Goal: Navigation & Orientation: Find specific page/section

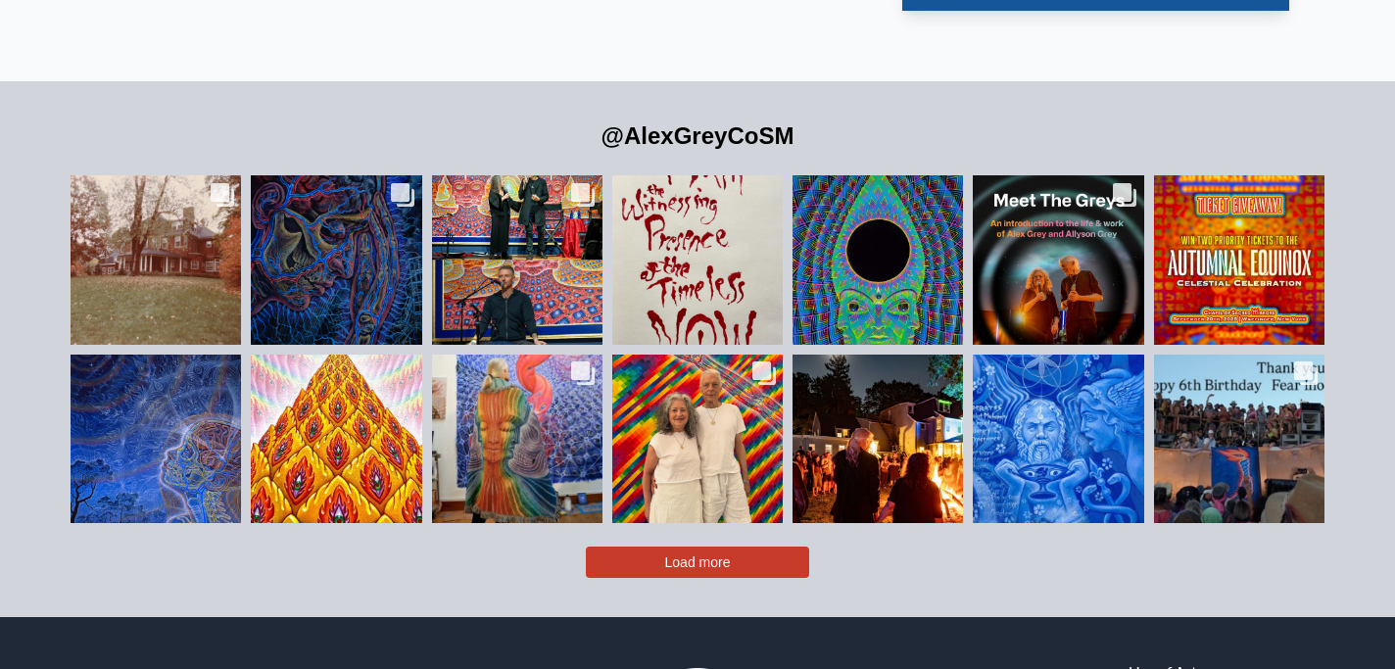
scroll to position [4214, 0]
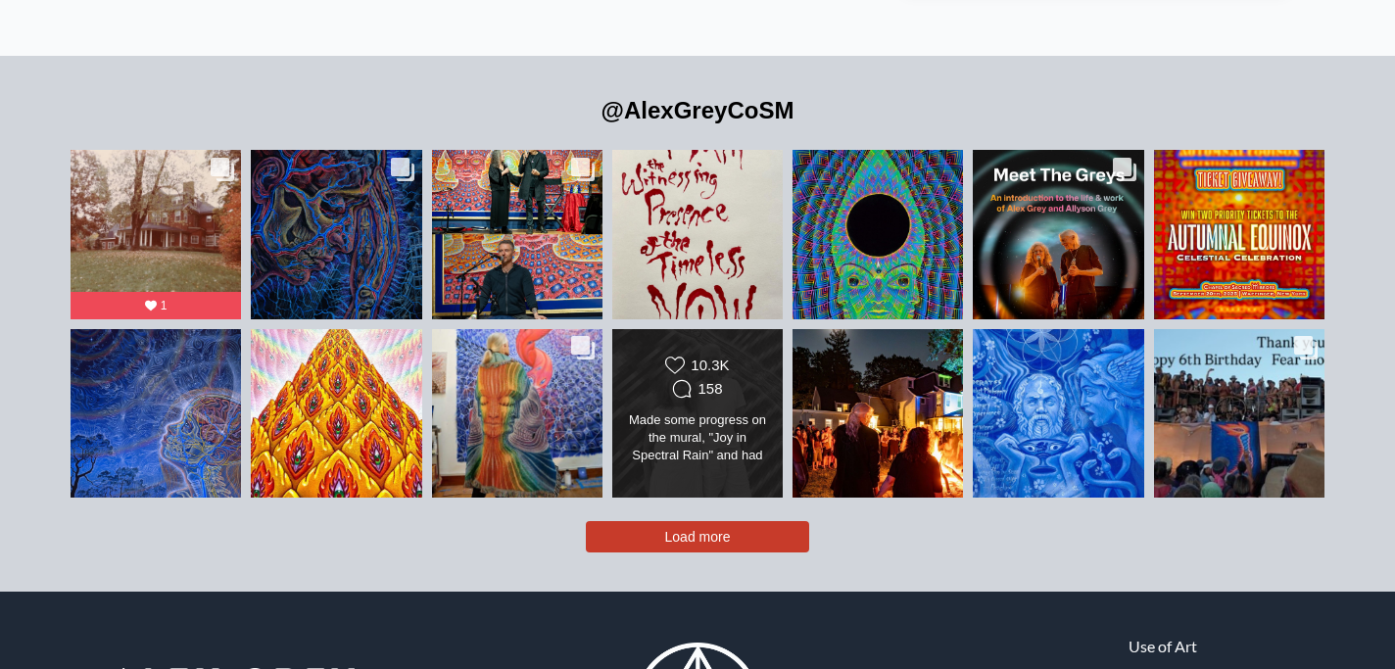
click at [717, 411] on div "Made some progress on the mural, "Joy in Spectral Rain" and had an awesome time…" at bounding box center [697, 438] width 138 height 55
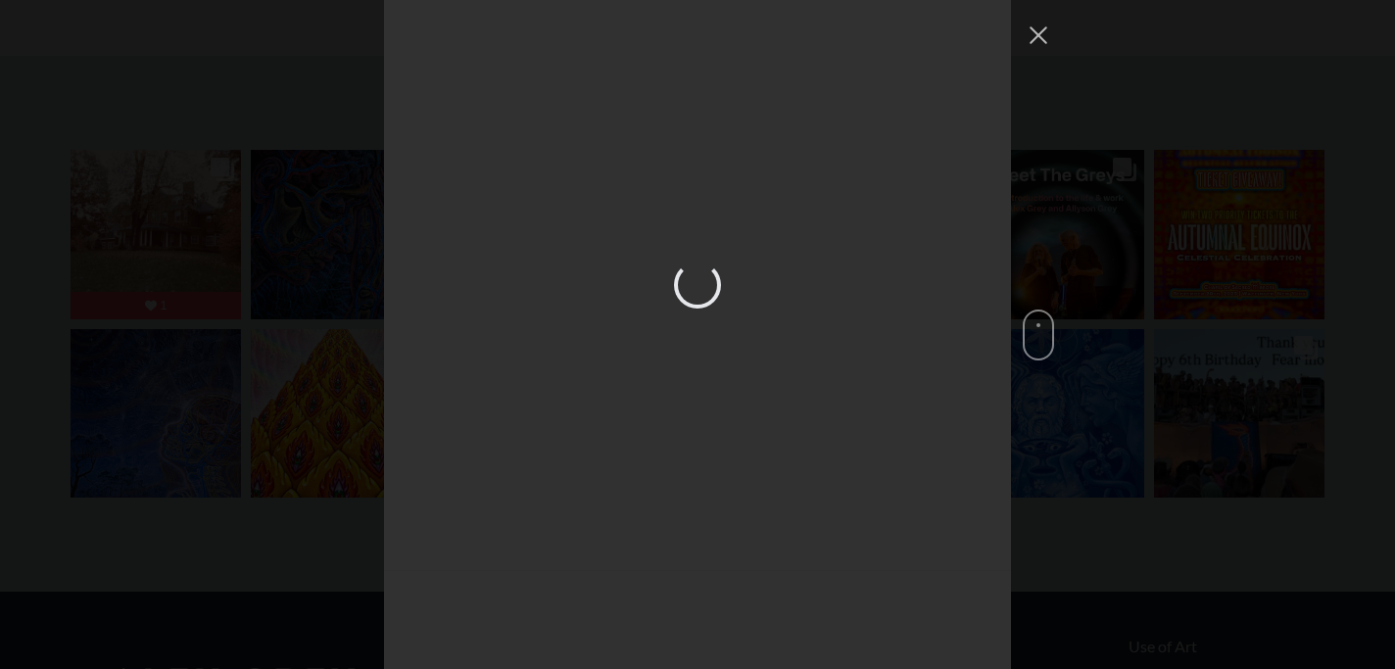
scroll to position [4068, 0]
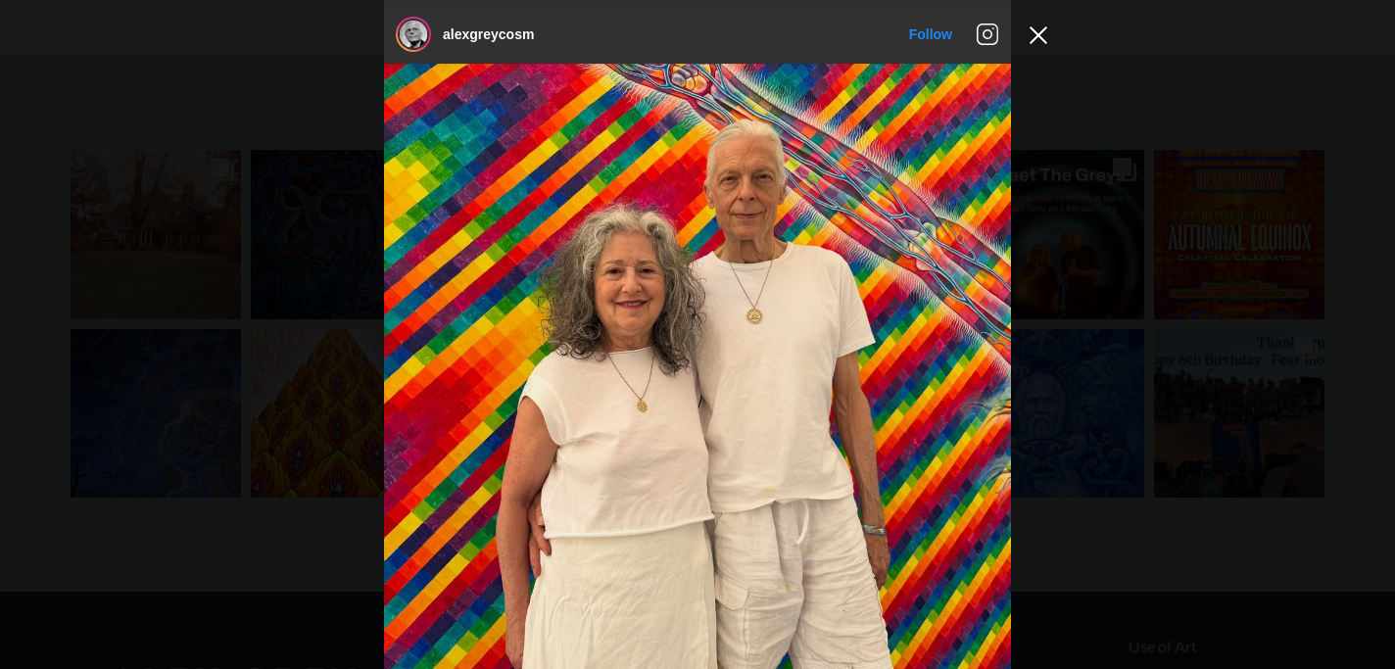
click at [1038, 36] on button "Close Instagram Feed Popup" at bounding box center [1038, 35] width 31 height 31
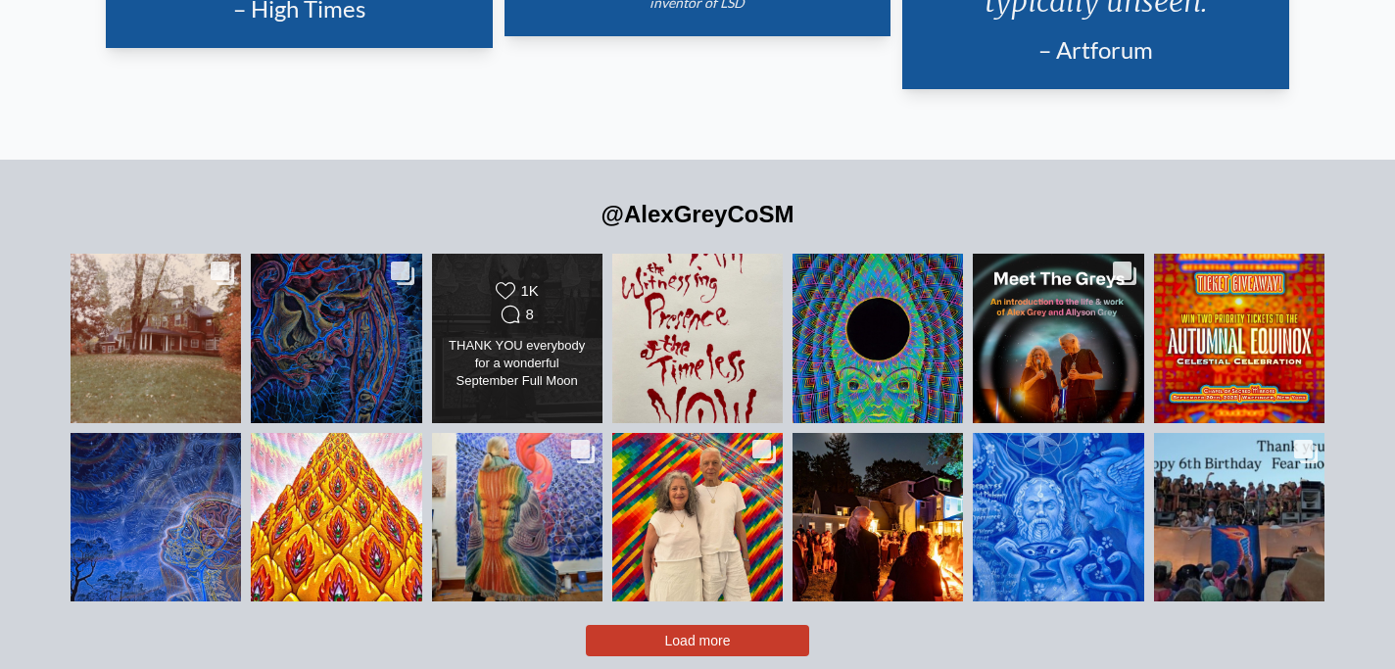
scroll to position [4108, 0]
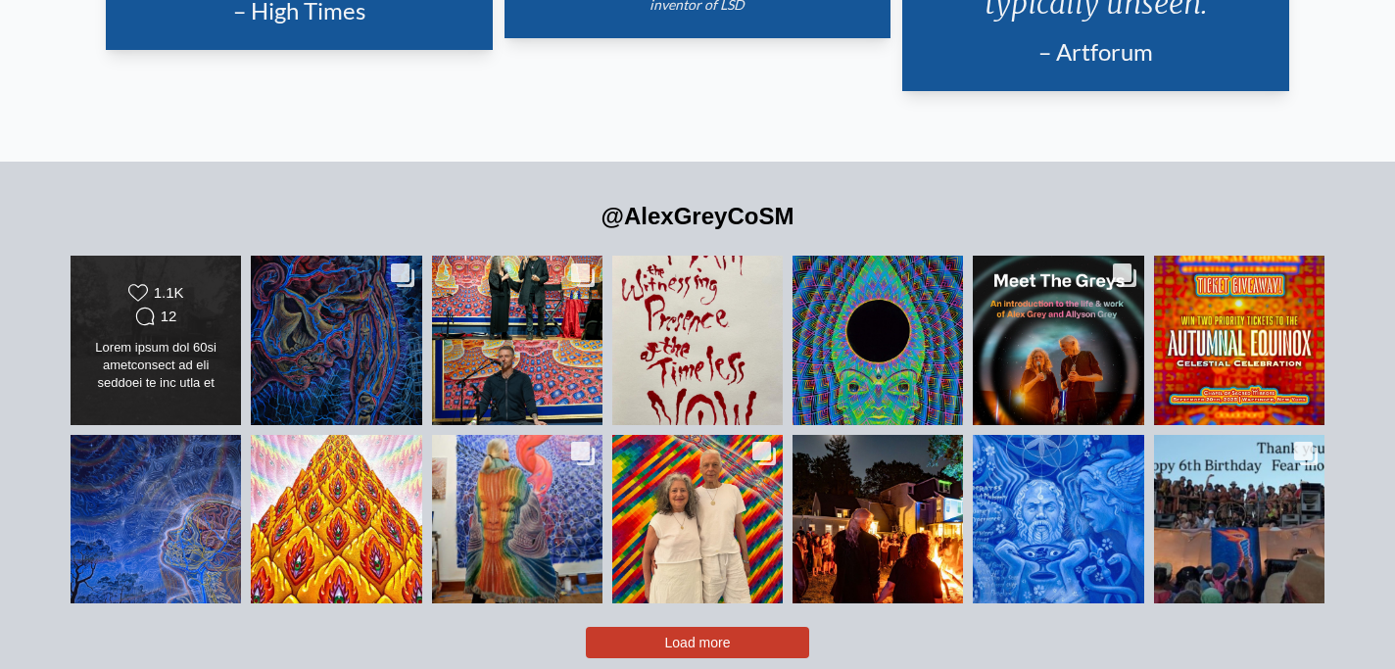
click at [150, 339] on div at bounding box center [156, 366] width 138 height 55
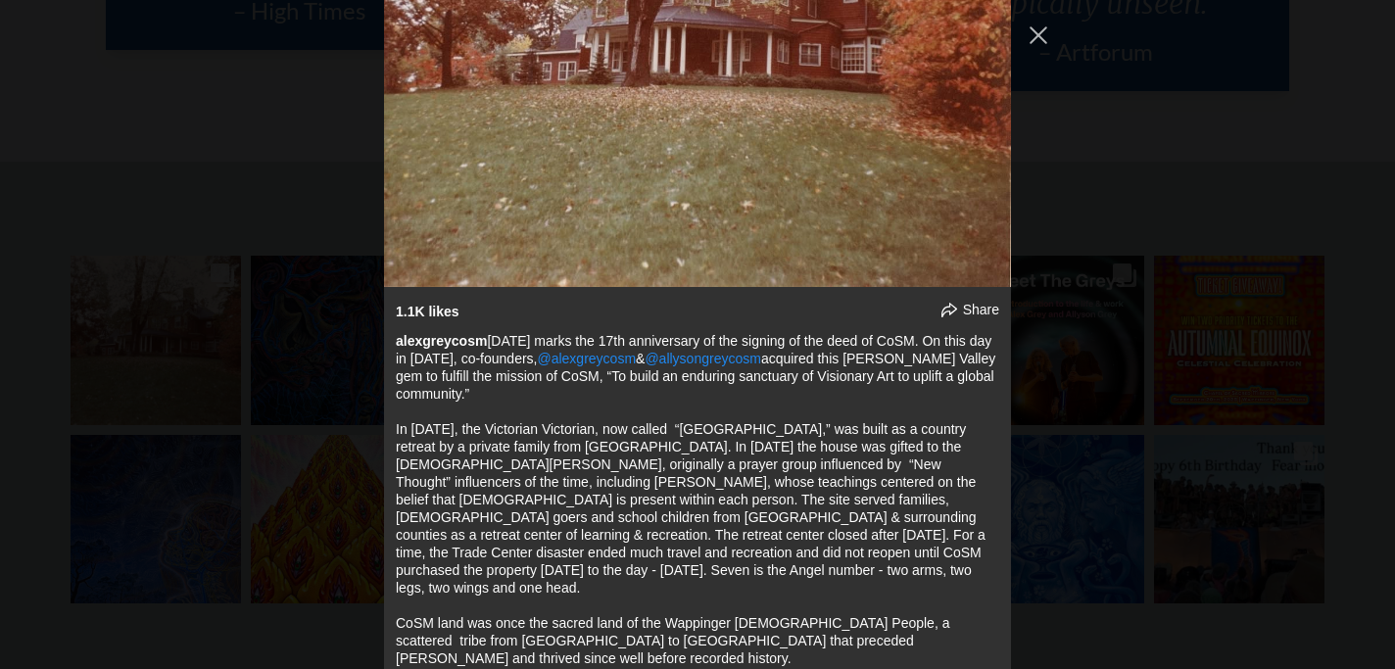
scroll to position [0, 0]
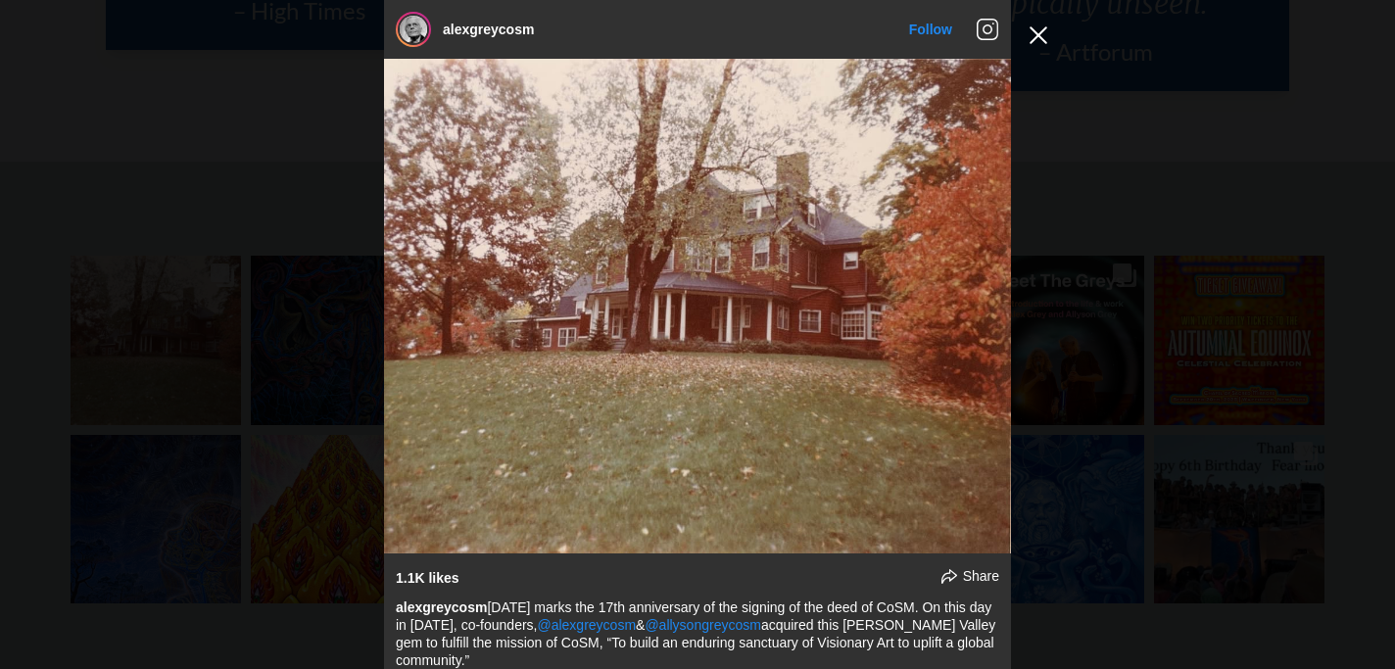
click at [1041, 24] on button "Close Instagram Feed Popup" at bounding box center [1038, 35] width 31 height 31
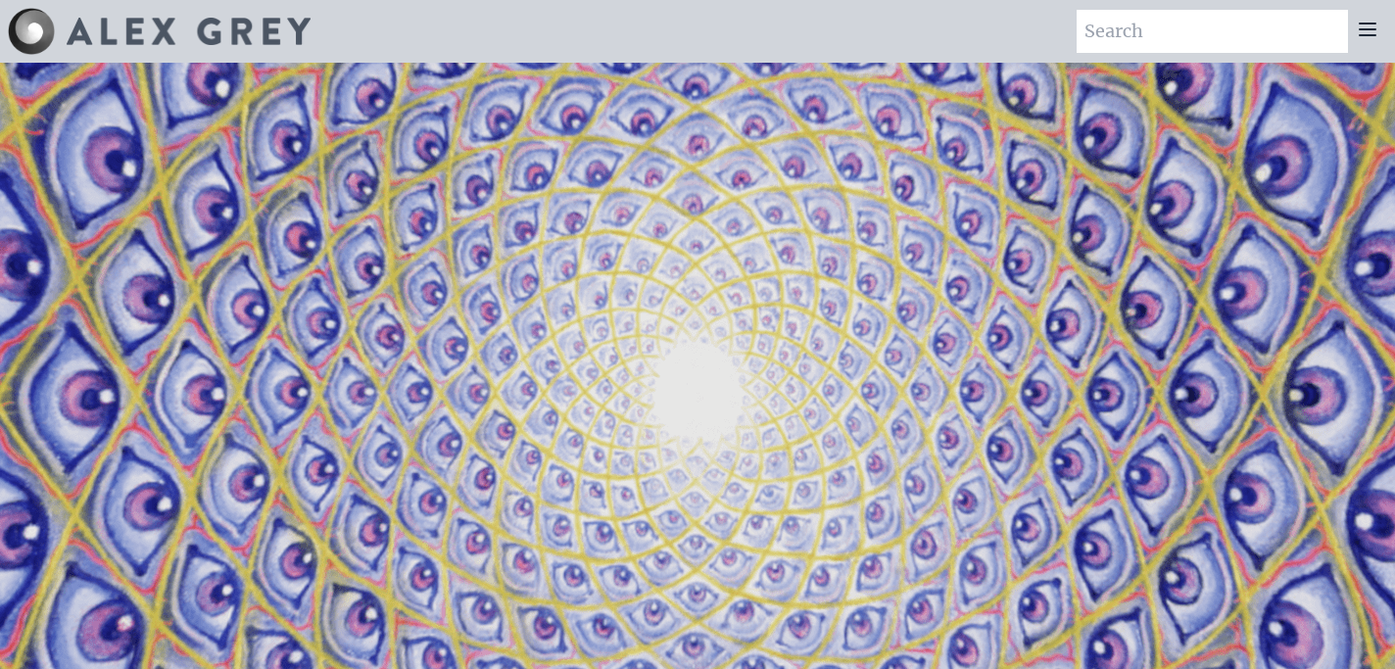
click at [1365, 25] on icon at bounding box center [1368, 30] width 24 height 24
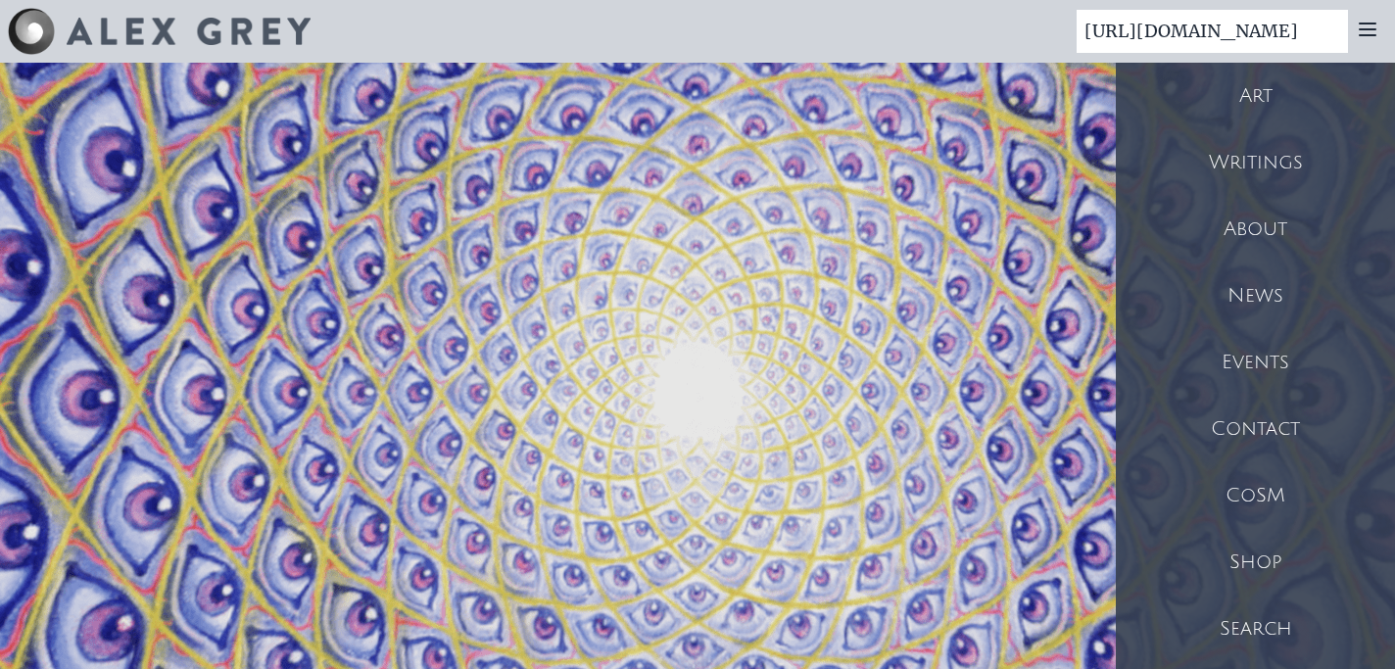
type input "[URL][DOMAIN_NAME]"
click at [1248, 555] on div "Shop" at bounding box center [1255, 562] width 279 height 67
